Goal: Information Seeking & Learning: Learn about a topic

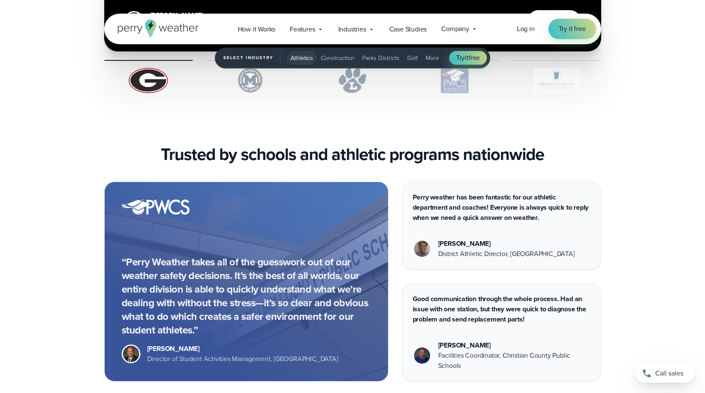
scroll to position [2296, 0]
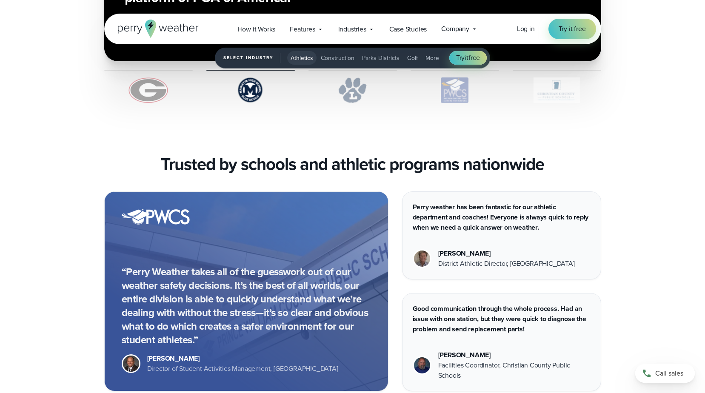
click at [303, 59] on span "Athletics" at bounding box center [301, 58] width 23 height 9
click at [356, 30] on span "Industries" at bounding box center [352, 29] width 28 height 10
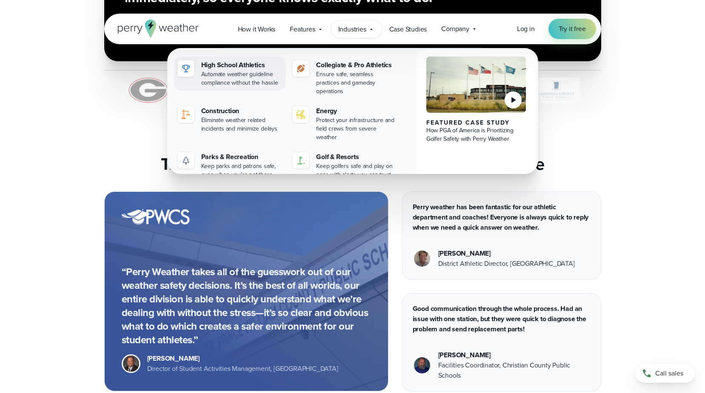
click at [233, 67] on div "High School Athletics" at bounding box center [241, 65] width 81 height 10
